Goal: Complete application form: Complete application form

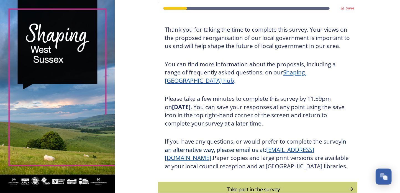
scroll to position [73, 0]
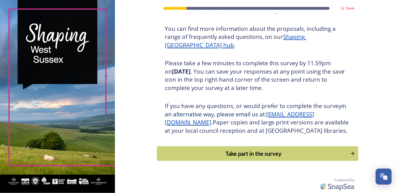
click at [232, 151] on div "Take part in the survey" at bounding box center [253, 153] width 187 height 8
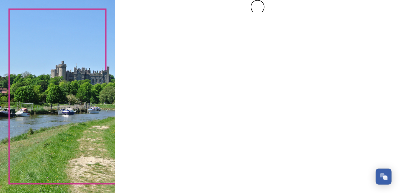
scroll to position [0, 0]
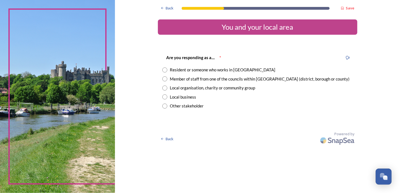
click at [165, 79] on input "radio" at bounding box center [164, 78] width 5 height 5
radio input "true"
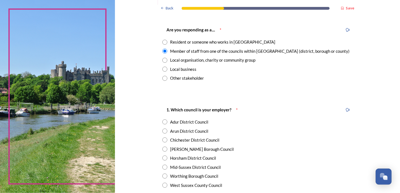
scroll to position [55, 0]
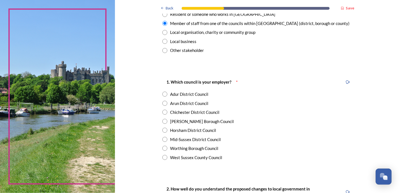
click at [162, 130] on input "radio" at bounding box center [164, 129] width 5 height 5
radio input "true"
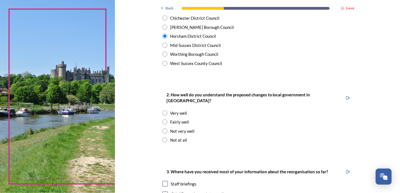
scroll to position [166, 0]
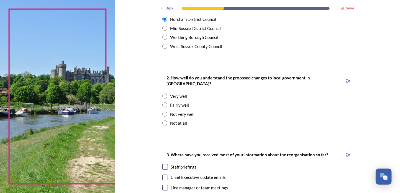
click at [163, 102] on input "radio" at bounding box center [164, 104] width 5 height 5
radio input "true"
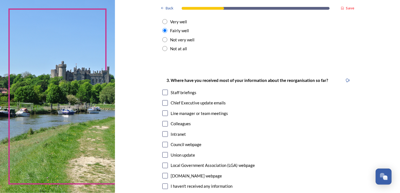
scroll to position [249, 0]
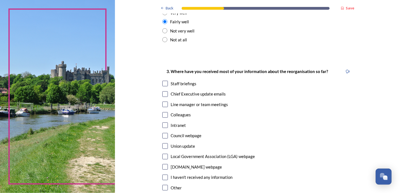
click at [163, 91] on input "checkbox" at bounding box center [165, 94] width 6 height 6
checkbox input "true"
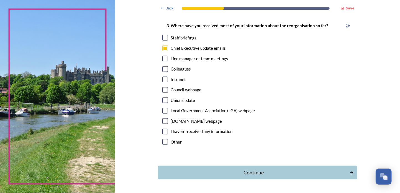
scroll to position [307, 0]
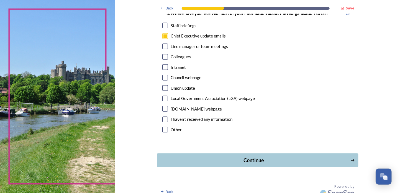
click at [248, 156] on div "Continue" at bounding box center [254, 159] width 188 height 7
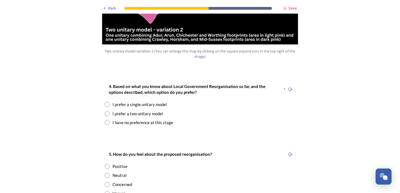
scroll to position [693, 0]
click at [106, 119] on input "radio" at bounding box center [107, 121] width 5 height 5
radio input "true"
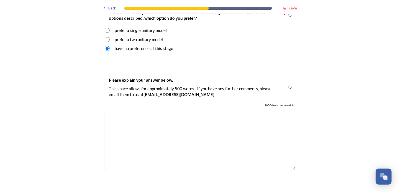
scroll to position [776, 0]
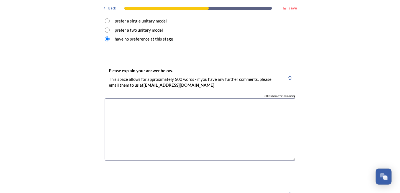
click at [112, 98] on textarea at bounding box center [200, 129] width 191 height 62
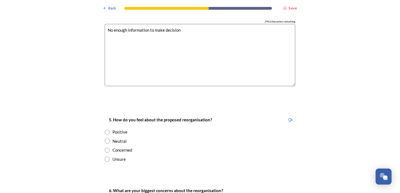
scroll to position [859, 0]
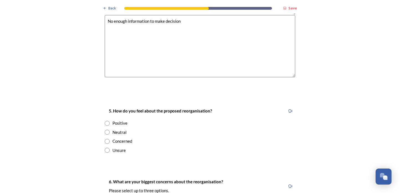
type textarea "No enough information to make decision"
click at [105, 139] on input "radio" at bounding box center [107, 141] width 5 height 5
radio input "true"
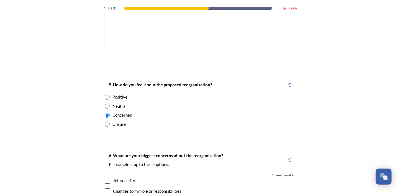
scroll to position [942, 0]
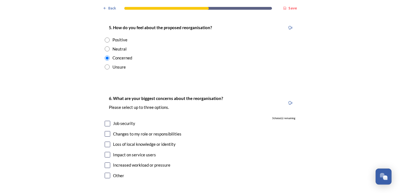
click at [105, 141] on input "checkbox" at bounding box center [108, 144] width 6 height 6
checkbox input "true"
click at [105, 152] on input "checkbox" at bounding box center [108, 155] width 6 height 6
checkbox input "true"
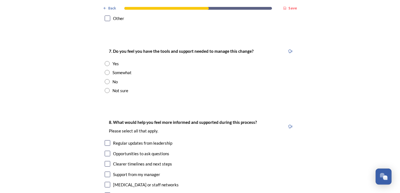
scroll to position [1108, 0]
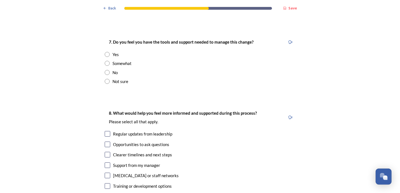
click at [105, 131] on input "checkbox" at bounding box center [108, 134] width 6 height 6
checkbox input "true"
click at [106, 152] on input "checkbox" at bounding box center [108, 155] width 6 height 6
checkbox input "true"
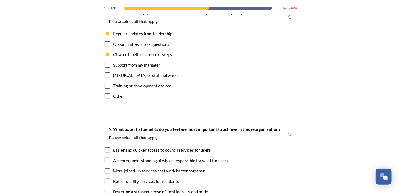
scroll to position [1219, 0]
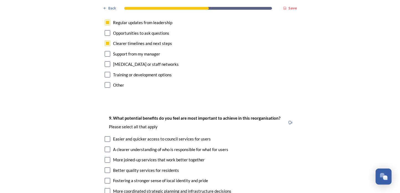
click at [105, 136] on input "checkbox" at bounding box center [108, 139] width 6 height 6
checkbox input "true"
click at [105, 146] on input "checkbox" at bounding box center [108, 149] width 6 height 6
checkbox input "true"
click at [107, 157] on input "checkbox" at bounding box center [108, 160] width 6 height 6
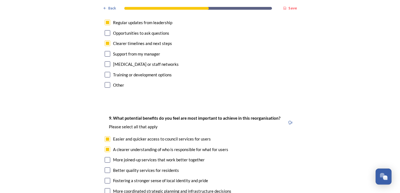
checkbox input "true"
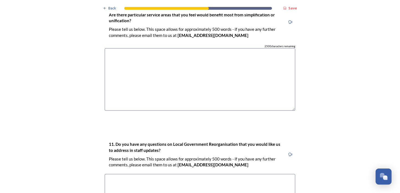
scroll to position [1593, 0]
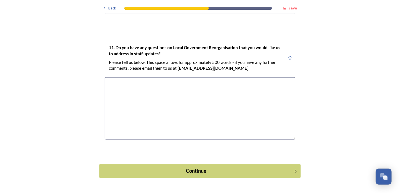
click at [191, 167] on div "Continue" at bounding box center [197, 170] width 188 height 7
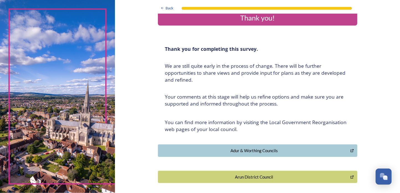
scroll to position [0, 0]
